Goal: Information Seeking & Learning: Learn about a topic

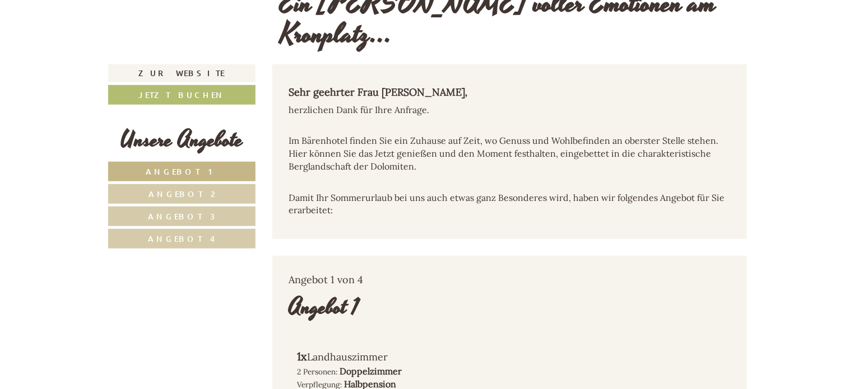
scroll to position [379, 0]
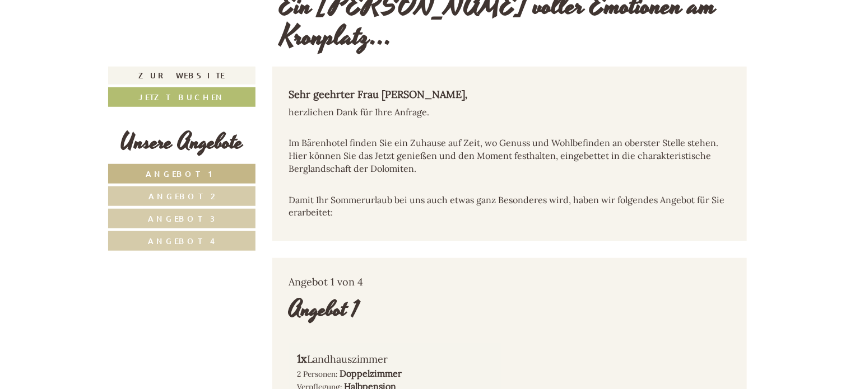
drag, startPoint x: 858, startPoint y: 10, endPoint x: 856, endPoint y: 37, distance: 26.9
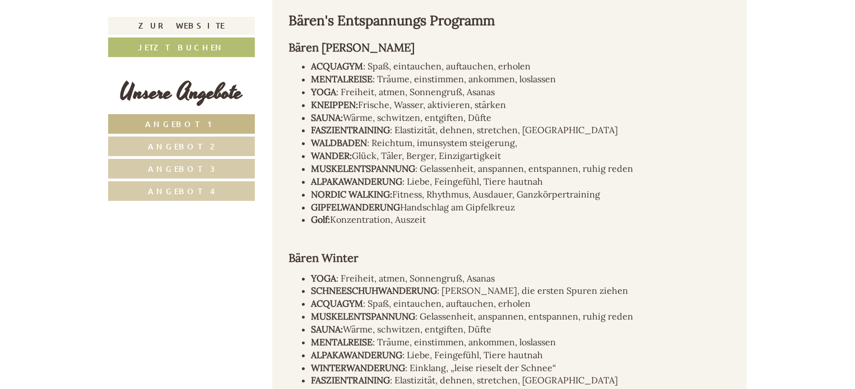
scroll to position [5704, 0]
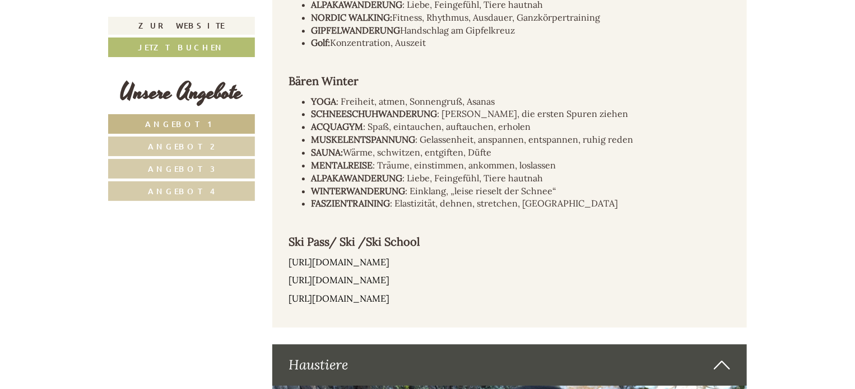
click at [189, 140] on link "Angebot 2" at bounding box center [181, 147] width 147 height 20
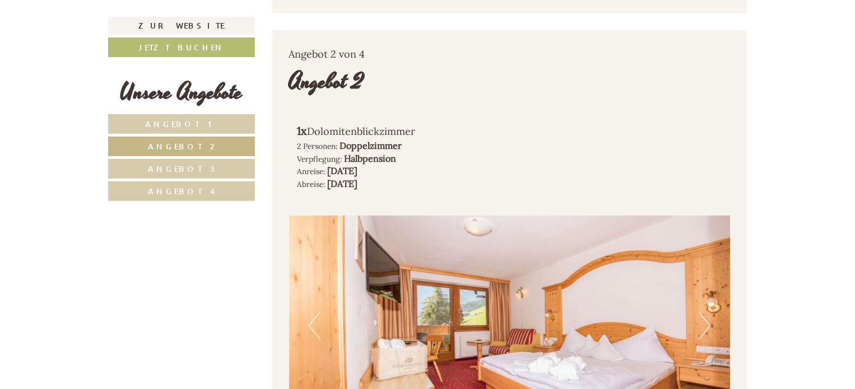
click at [166, 192] on span "Angebot 4" at bounding box center [181, 191] width 67 height 11
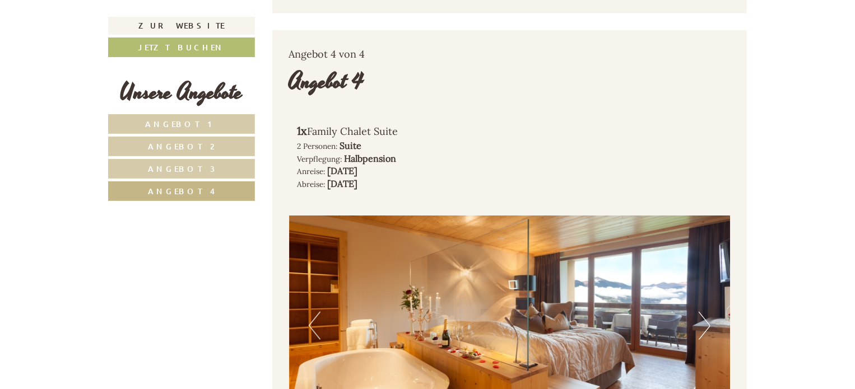
click at [173, 165] on span "Angebot 3" at bounding box center [181, 169] width 67 height 11
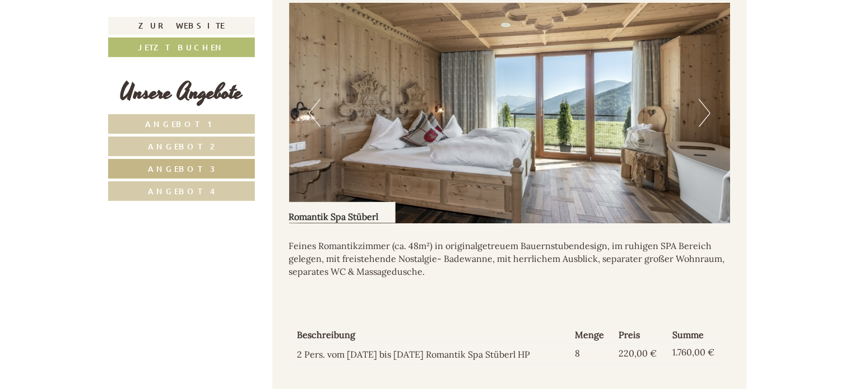
scroll to position [859, 0]
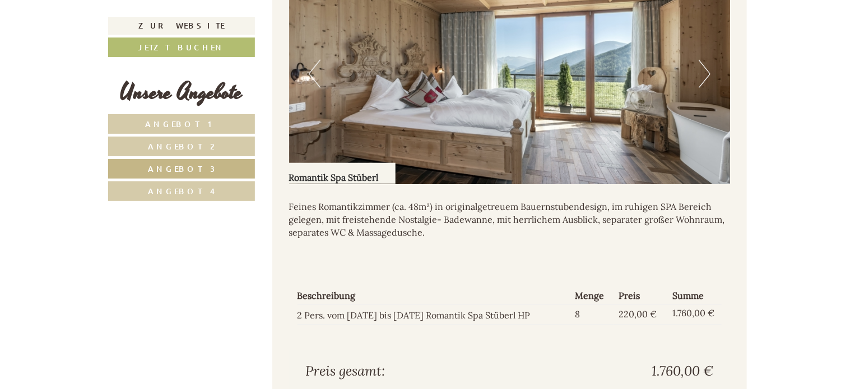
click at [153, 147] on link "Angebot 2" at bounding box center [181, 147] width 147 height 20
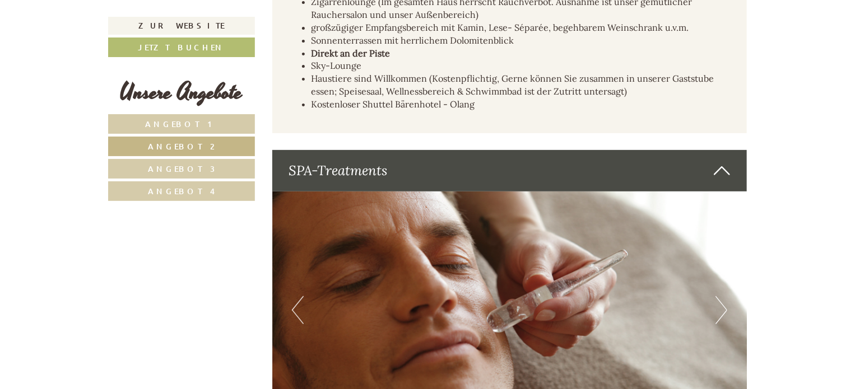
scroll to position [2322, 0]
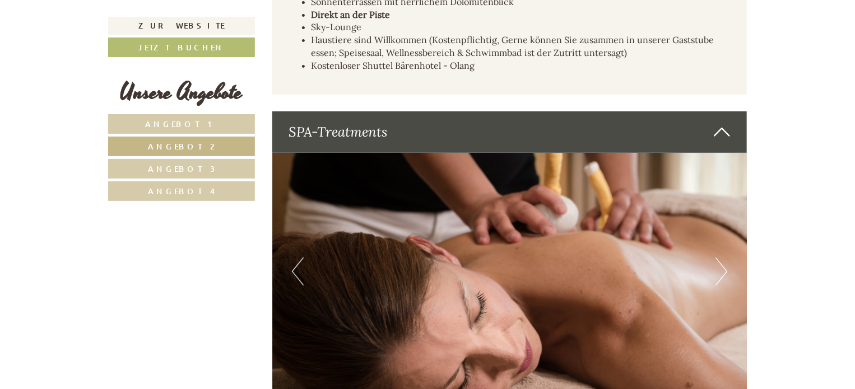
click at [173, 167] on span "Angebot 3" at bounding box center [181, 169] width 67 height 11
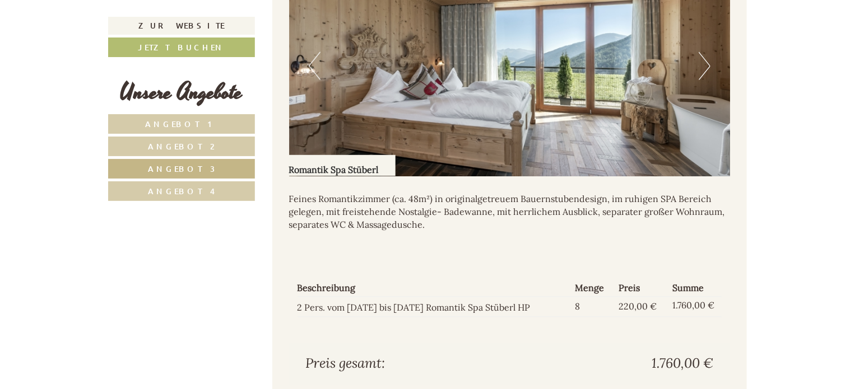
scroll to position [882, 0]
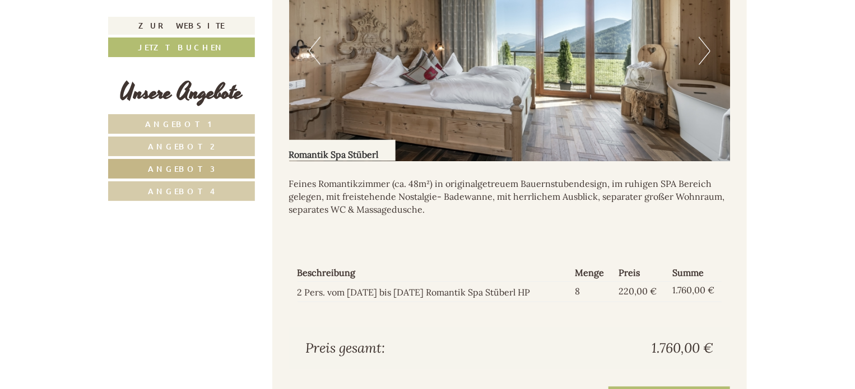
click at [195, 195] on link "Angebot 4" at bounding box center [181, 191] width 147 height 20
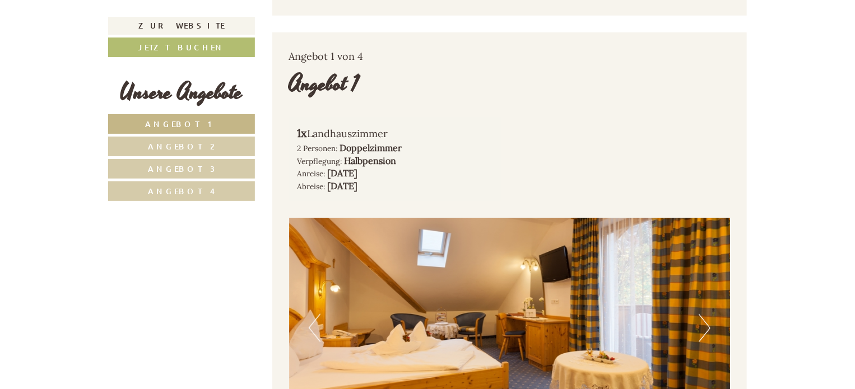
scroll to position [651, 0]
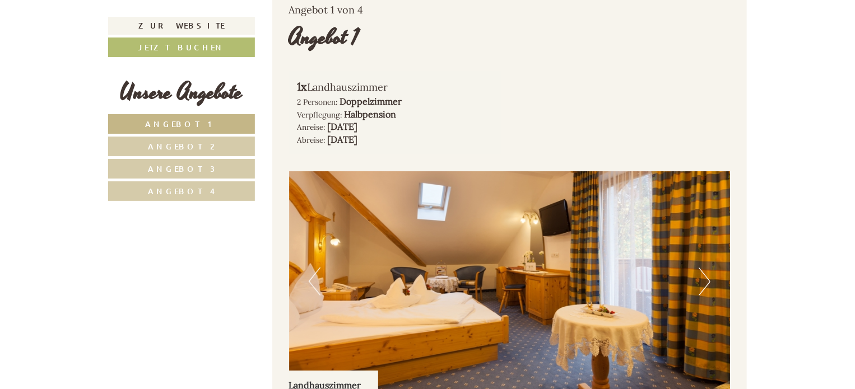
click at [704, 268] on button "Next" at bounding box center [704, 282] width 12 height 28
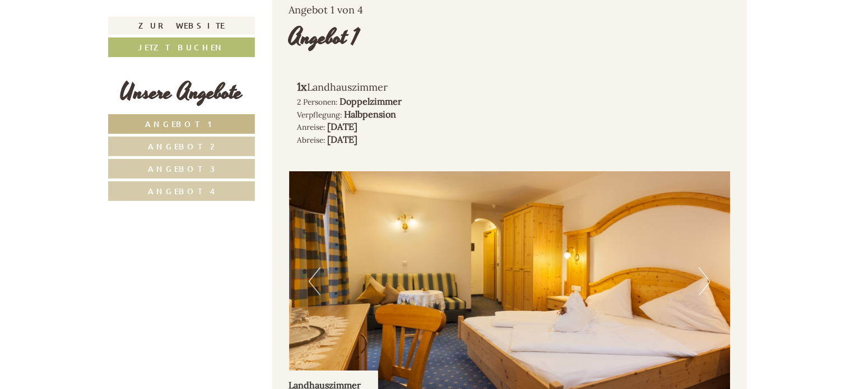
click at [704, 268] on button "Next" at bounding box center [704, 282] width 12 height 28
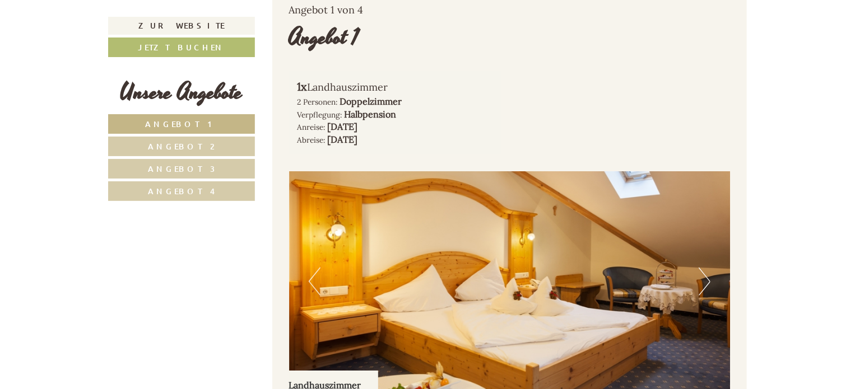
click at [704, 268] on button "Next" at bounding box center [704, 282] width 12 height 28
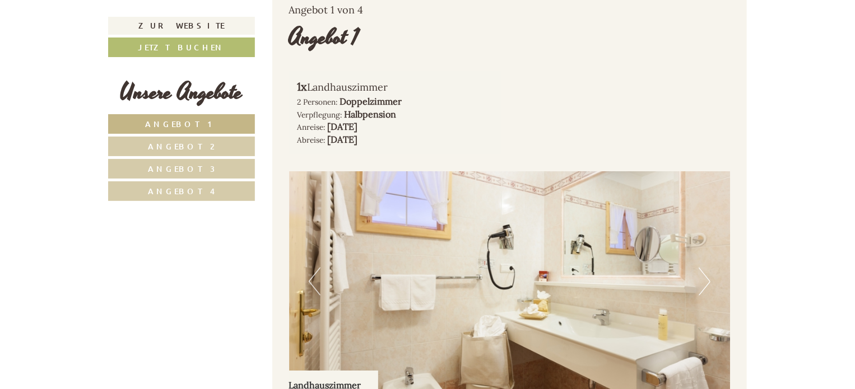
click at [704, 268] on button "Next" at bounding box center [704, 282] width 12 height 28
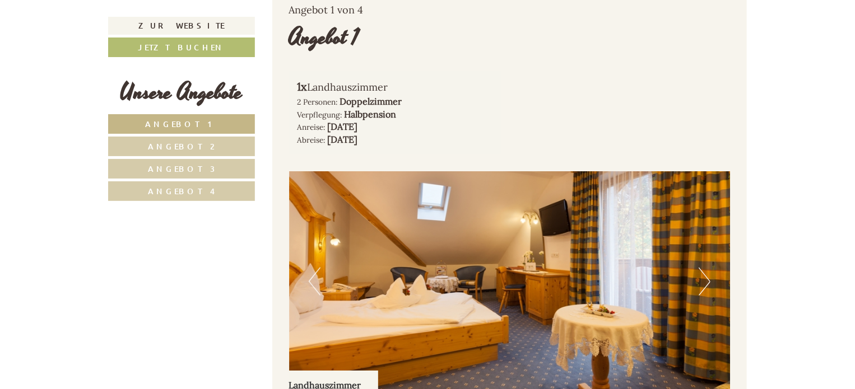
click at [704, 268] on button "Next" at bounding box center [704, 282] width 12 height 28
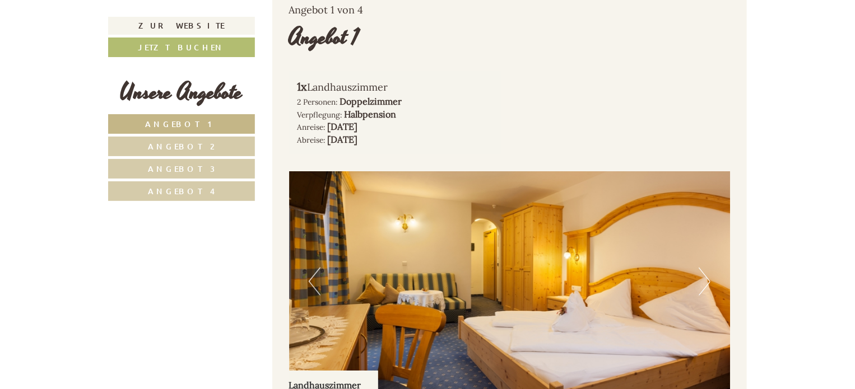
drag, startPoint x: 854, startPoint y: 43, endPoint x: 856, endPoint y: 69, distance: 25.9
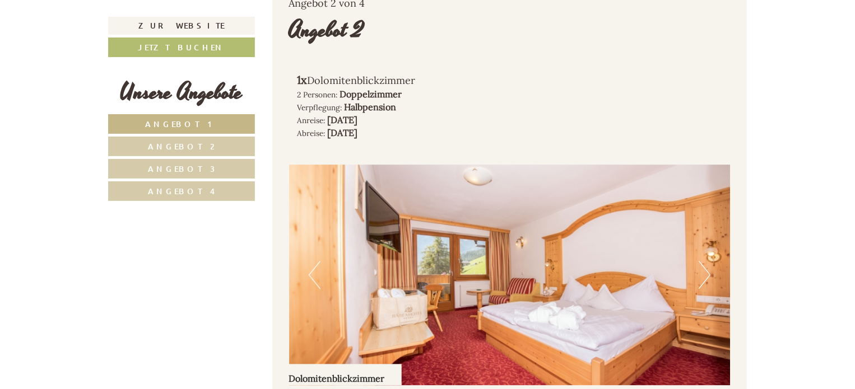
scroll to position [1312, 0]
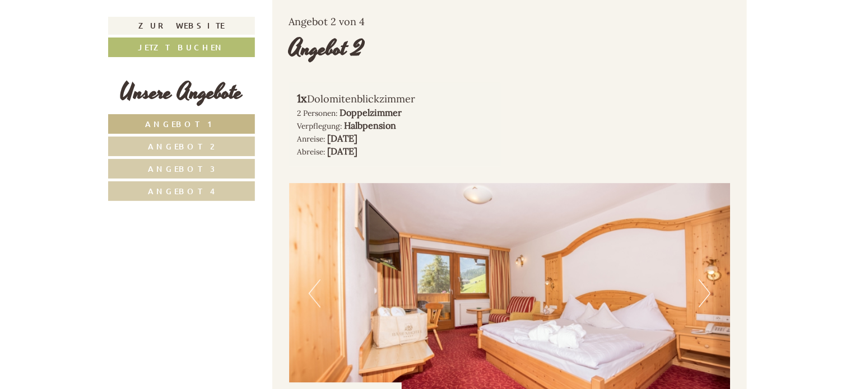
click at [708, 280] on button "Next" at bounding box center [704, 294] width 12 height 28
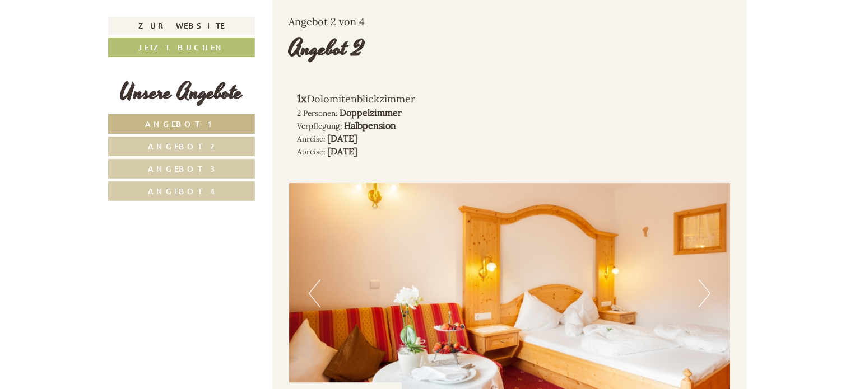
click at [709, 280] on button "Next" at bounding box center [704, 294] width 12 height 28
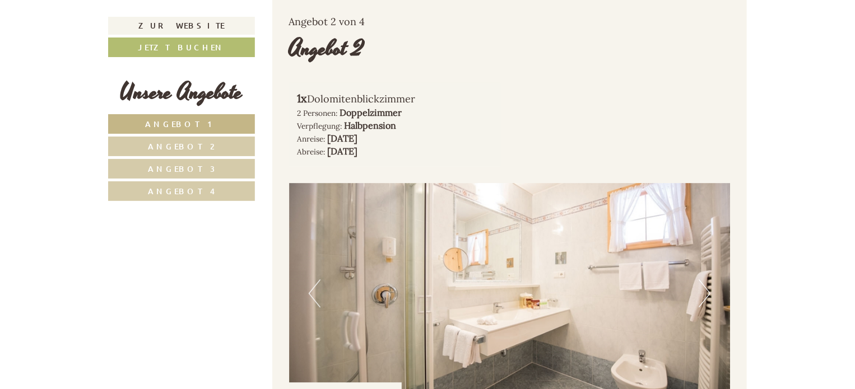
click at [709, 280] on button "Next" at bounding box center [704, 294] width 12 height 28
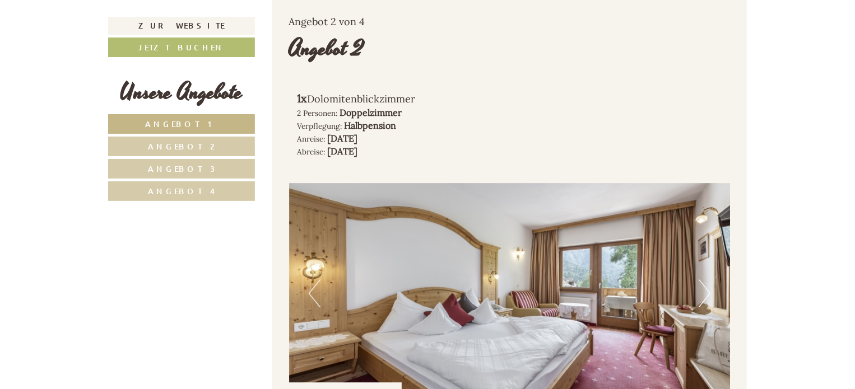
click at [709, 280] on button "Next" at bounding box center [704, 294] width 12 height 28
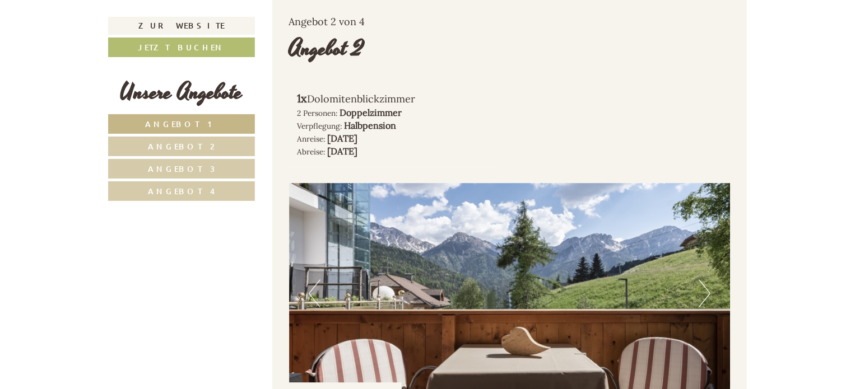
click at [709, 280] on button "Next" at bounding box center [704, 294] width 12 height 28
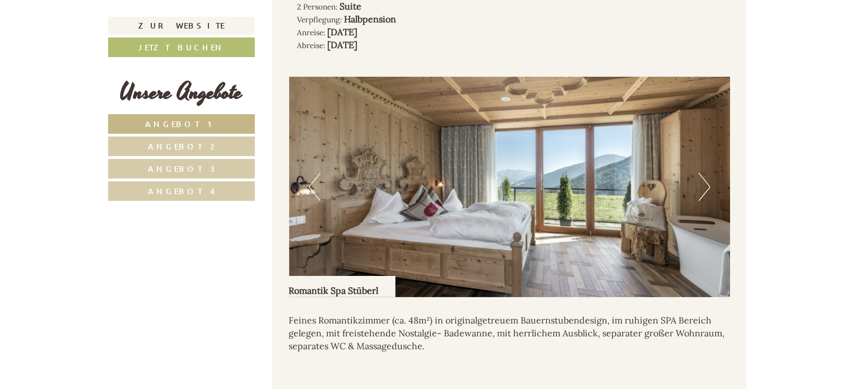
scroll to position [2112, 0]
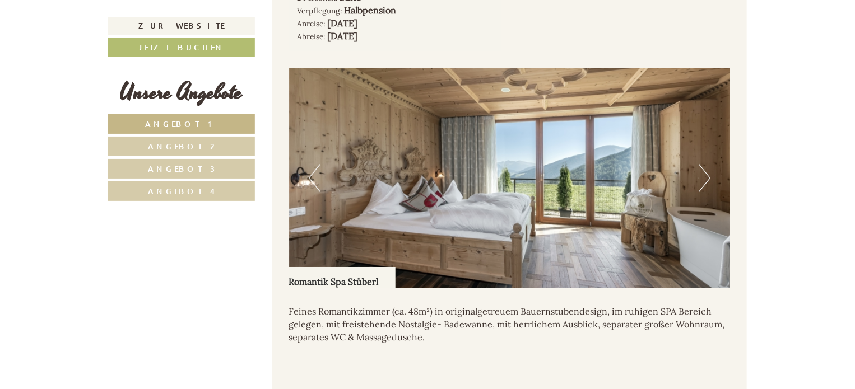
click at [708, 164] on button "Next" at bounding box center [704, 178] width 12 height 28
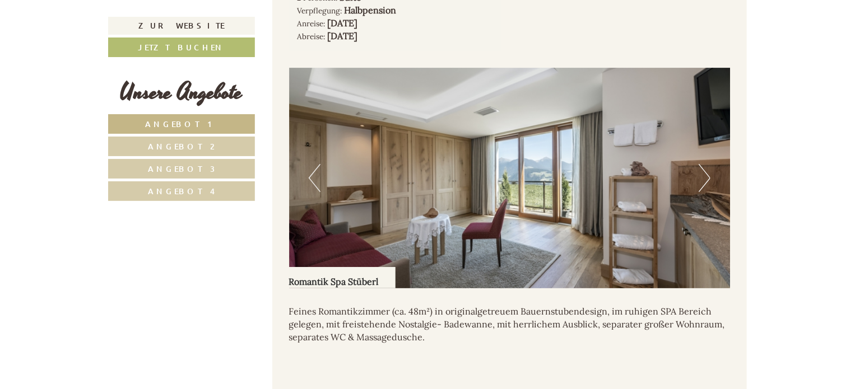
click at [708, 164] on button "Next" at bounding box center [704, 178] width 12 height 28
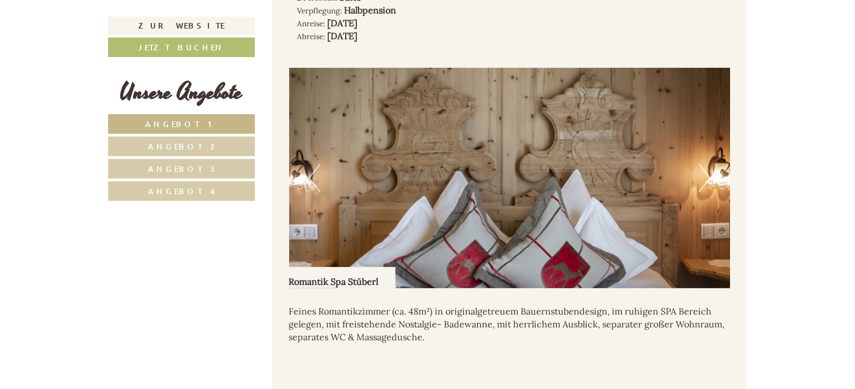
click at [708, 164] on button "Next" at bounding box center [704, 178] width 12 height 28
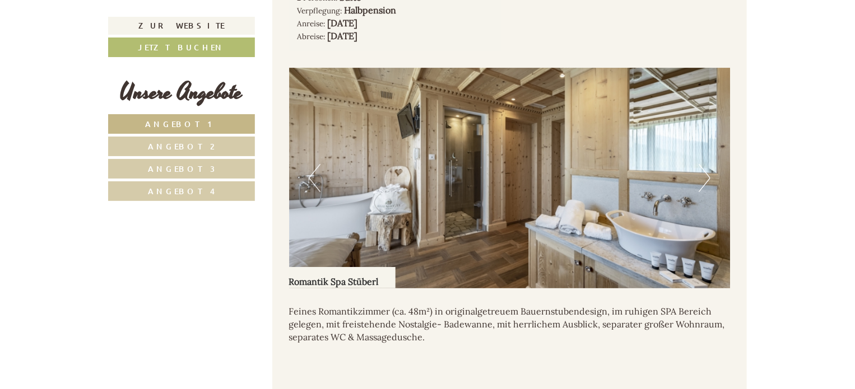
click at [708, 164] on button "Next" at bounding box center [704, 178] width 12 height 28
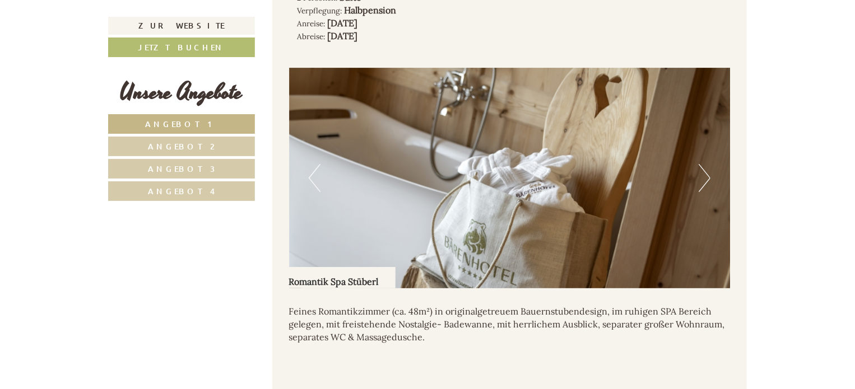
click at [708, 164] on button "Next" at bounding box center [704, 178] width 12 height 28
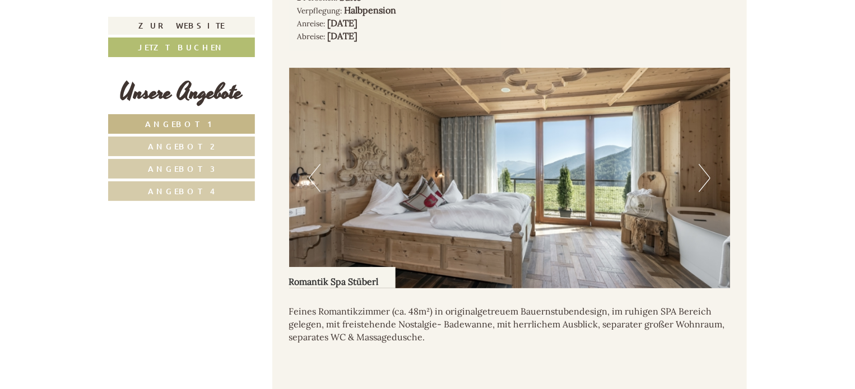
click at [708, 164] on button "Next" at bounding box center [704, 178] width 12 height 28
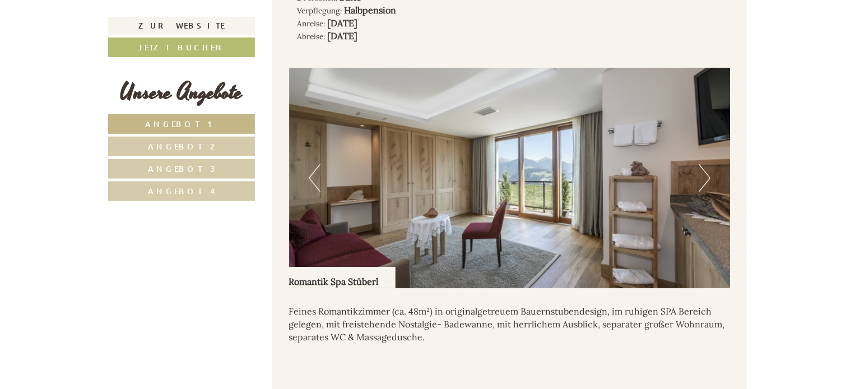
click at [708, 164] on button "Next" at bounding box center [704, 178] width 12 height 28
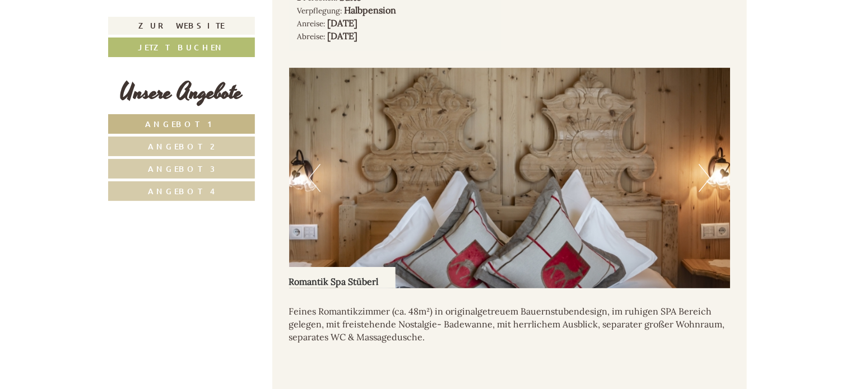
click at [708, 164] on button "Next" at bounding box center [704, 178] width 12 height 28
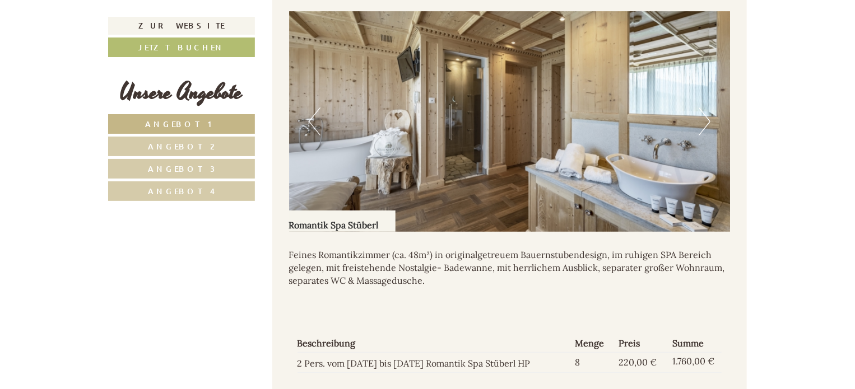
scroll to position [2187, 0]
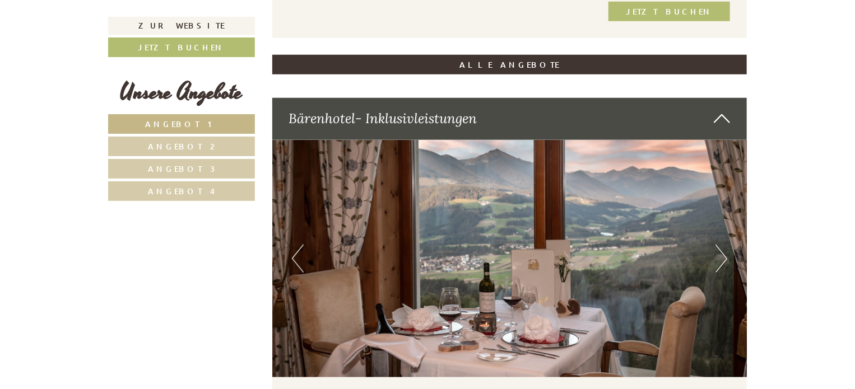
scroll to position [2633, 0]
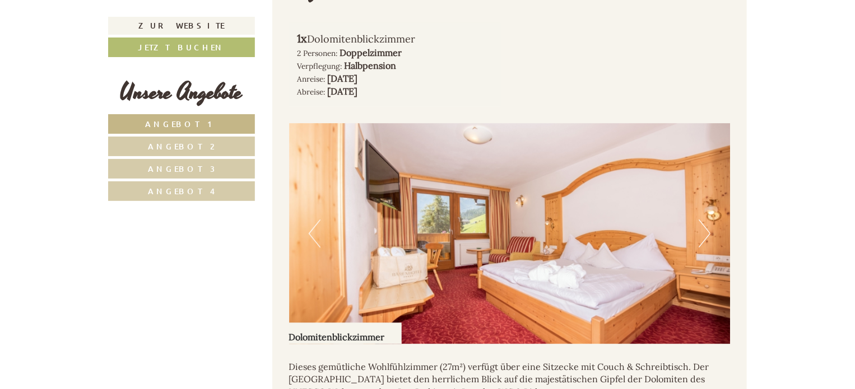
scroll to position [1381, 0]
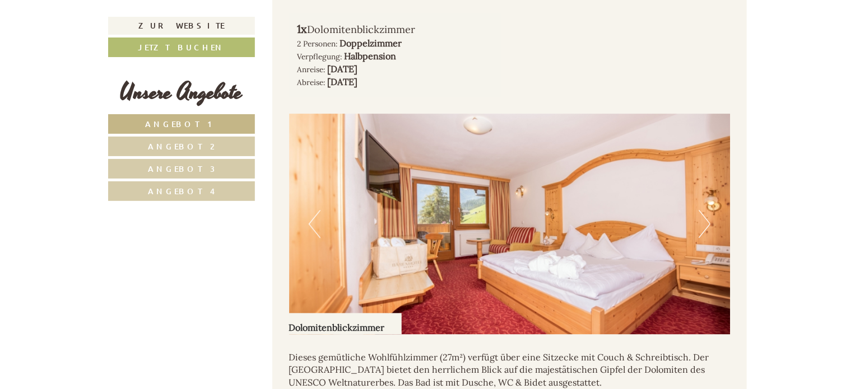
click at [709, 210] on button "Next" at bounding box center [704, 224] width 12 height 28
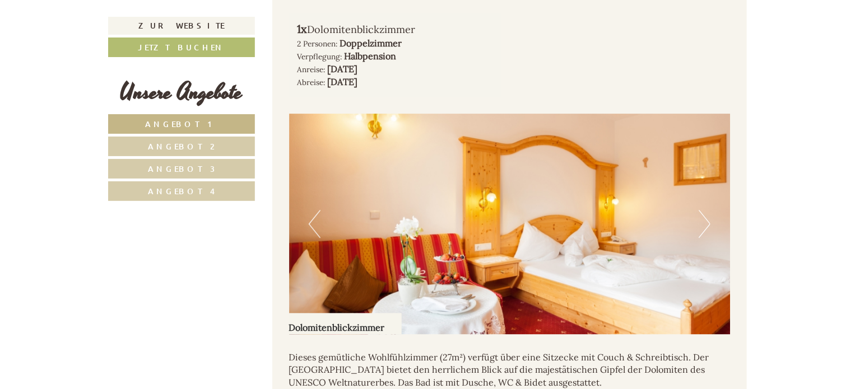
click at [709, 210] on button "Next" at bounding box center [704, 224] width 12 height 28
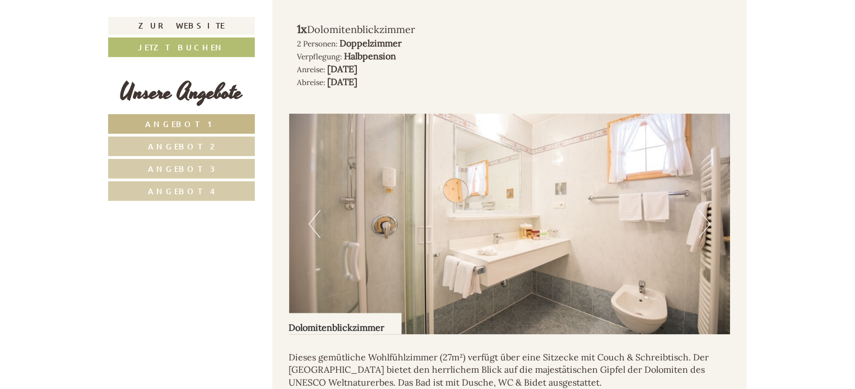
click at [709, 210] on button "Next" at bounding box center [704, 224] width 12 height 28
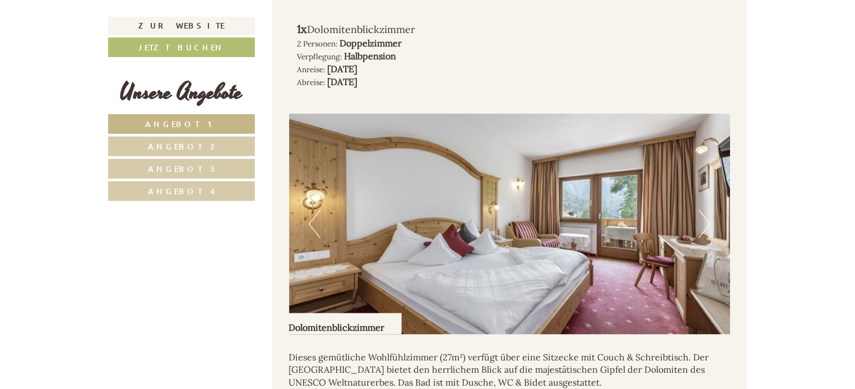
click at [709, 210] on button "Next" at bounding box center [704, 224] width 12 height 28
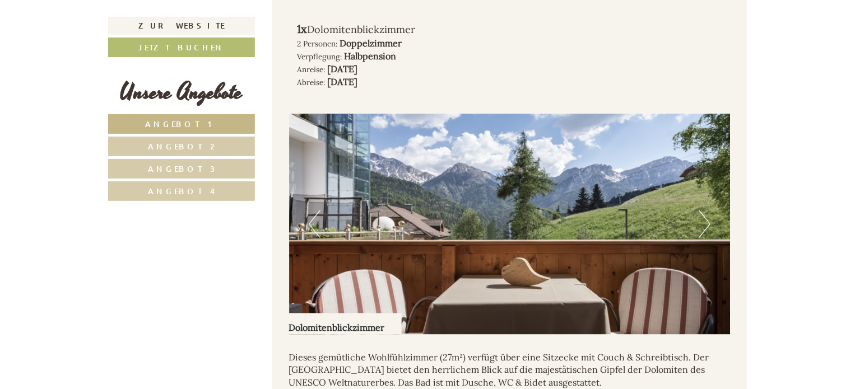
click at [709, 210] on button "Next" at bounding box center [704, 224] width 12 height 28
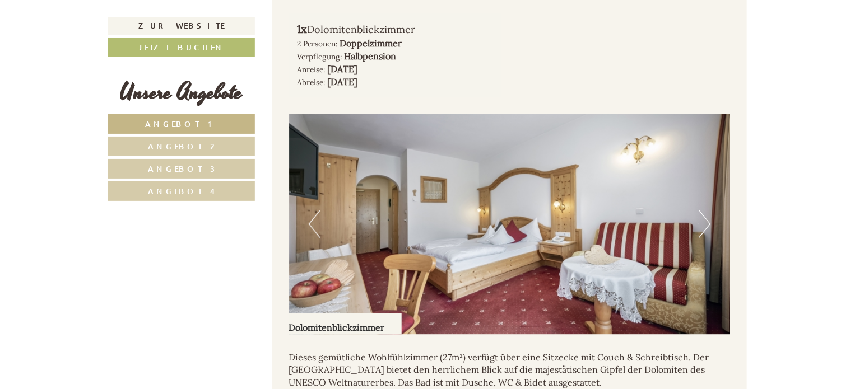
click at [709, 210] on button "Next" at bounding box center [704, 224] width 12 height 28
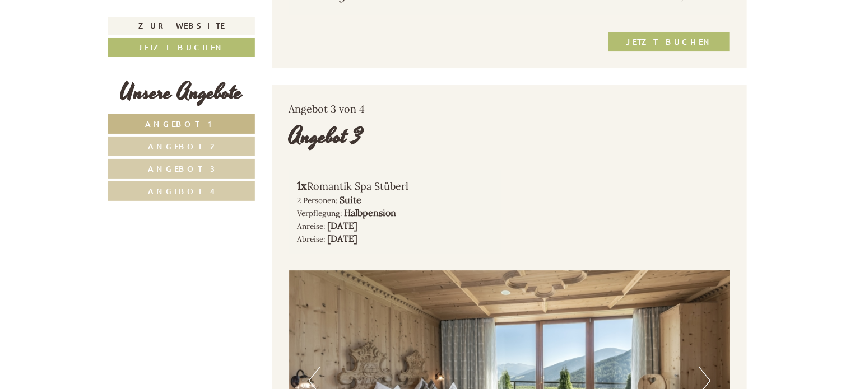
scroll to position [1904, 0]
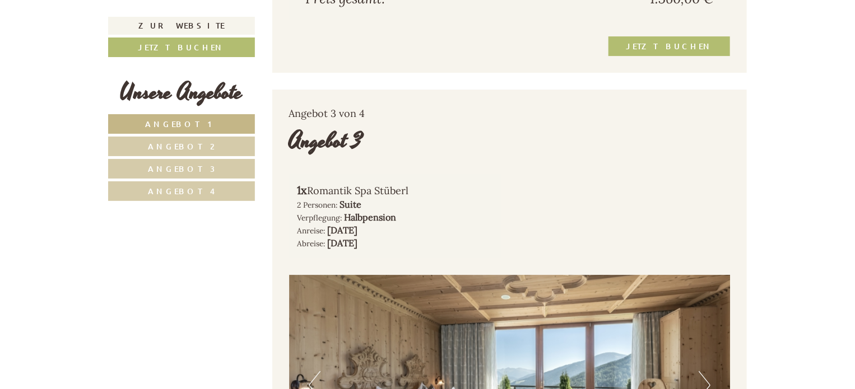
click at [179, 147] on span "Angebot 2" at bounding box center [181, 146] width 67 height 11
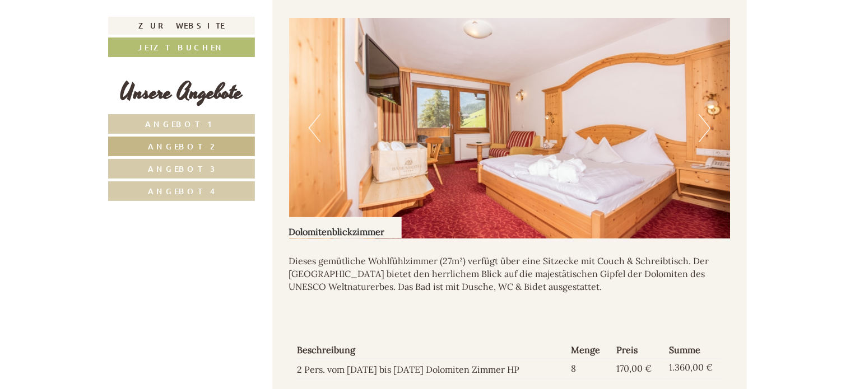
scroll to position [794, 0]
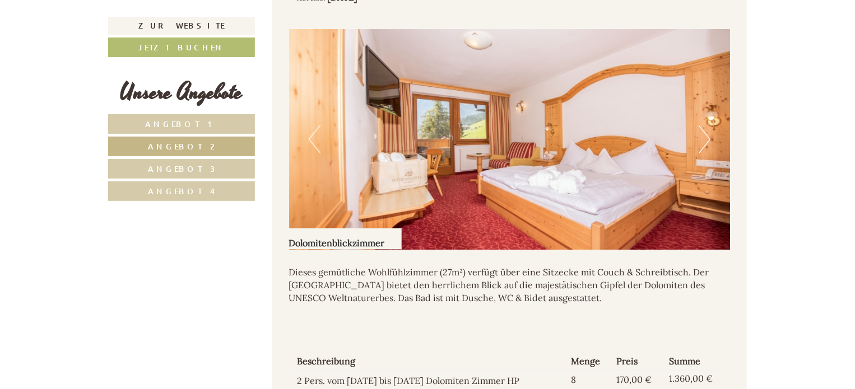
click at [191, 166] on span "Angebot 3" at bounding box center [181, 169] width 67 height 11
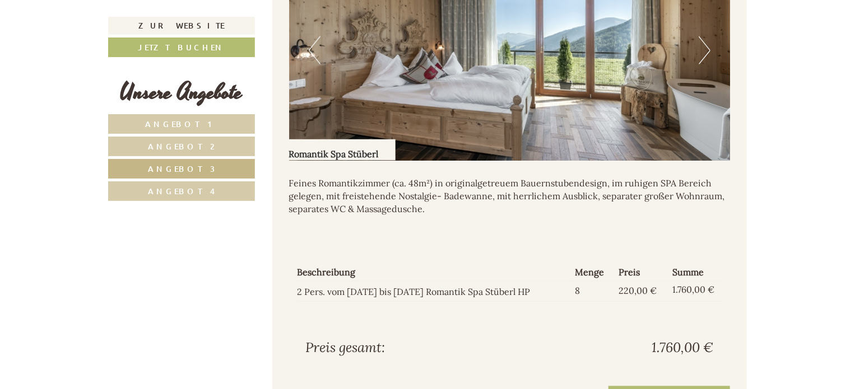
scroll to position [905, 0]
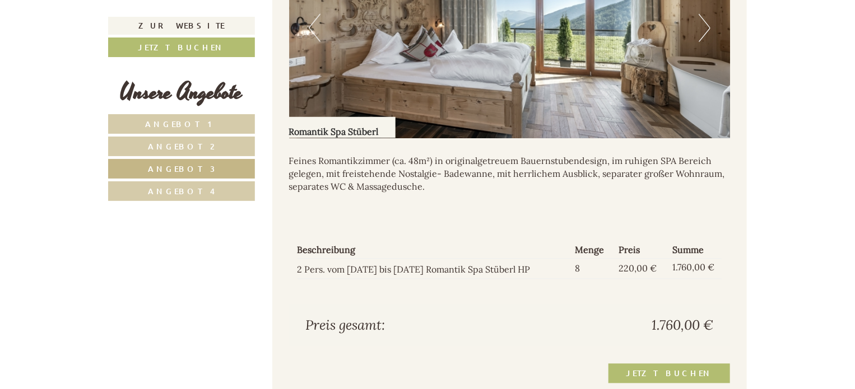
click at [202, 189] on span "Angebot 4" at bounding box center [181, 191] width 67 height 11
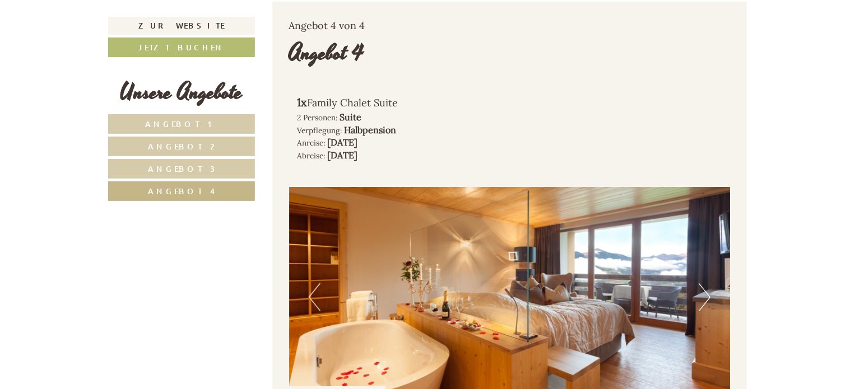
scroll to position [607, 0]
